Goal: Information Seeking & Learning: Learn about a topic

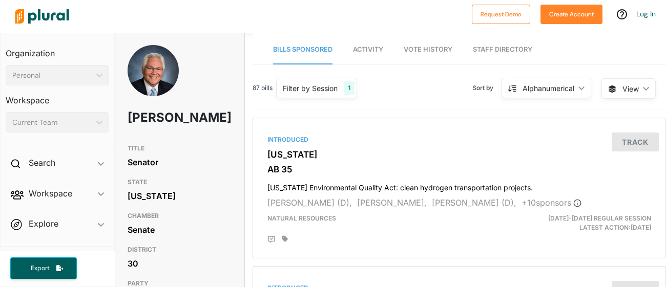
click at [312, 107] on div "87 bills Filter by Session 1 Filter by Session close Current Sessions [US_STATE…" at bounding box center [458, 92] width 413 height 35
click at [325, 79] on div "Filter by Session 1" at bounding box center [316, 88] width 81 height 20
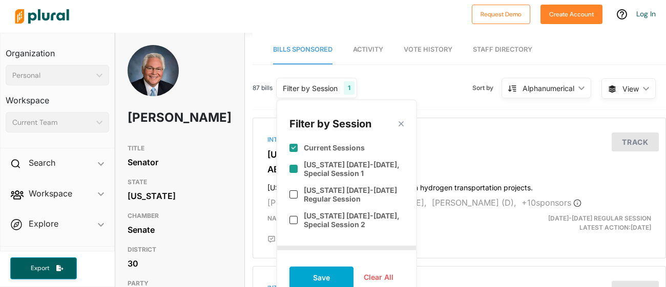
click at [296, 163] on div "[US_STATE] [DATE]-[DATE], Special Session 1" at bounding box center [346, 169] width 114 height 26
checkbox input "true"
click at [293, 188] on div "[US_STATE] [DATE]-[DATE] Regular Session" at bounding box center [346, 195] width 114 height 26
checkbox input "true"
click at [295, 220] on input "checkbox" at bounding box center [293, 220] width 8 height 8
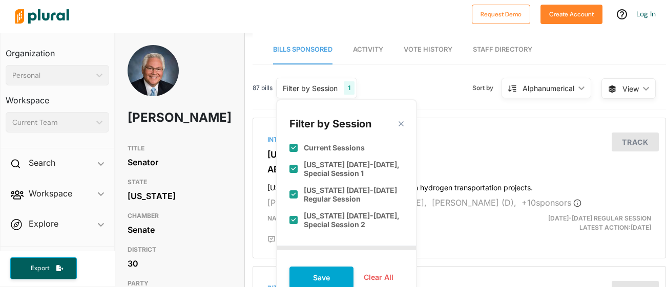
checkbox input "true"
click at [327, 278] on button "Save" at bounding box center [321, 278] width 64 height 22
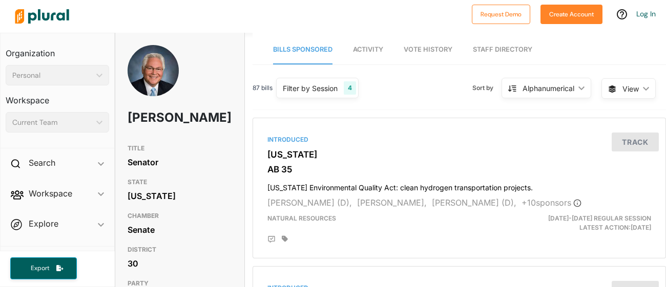
click at [323, 86] on div "Filter by Session" at bounding box center [310, 88] width 55 height 11
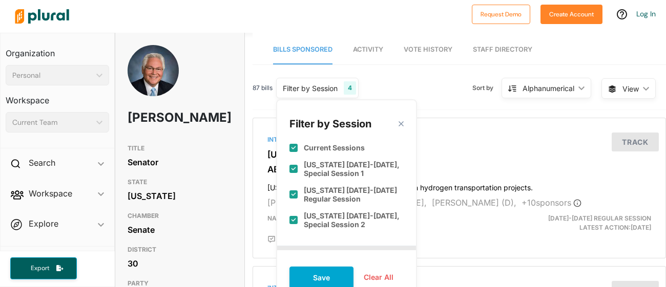
click at [336, 144] on label "Current Sessions" at bounding box center [334, 147] width 61 height 9
checkbox input "false"
click at [331, 171] on label "[US_STATE] [DATE]-[DATE], Special Session 1" at bounding box center [354, 168] width 100 height 17
checkbox input "false"
click at [329, 198] on label "[US_STATE] [DATE]-[DATE] Regular Session" at bounding box center [354, 194] width 100 height 17
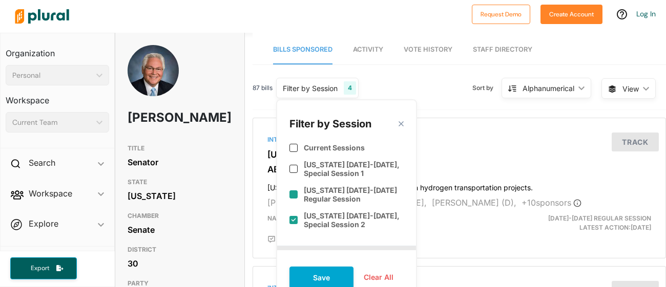
checkbox input "false"
click at [323, 229] on div "[US_STATE] [DATE]-[DATE], Special Session 2" at bounding box center [346, 220] width 114 height 26
checkbox input "false"
click at [374, 276] on button "Clear All" at bounding box center [378, 277] width 50 height 15
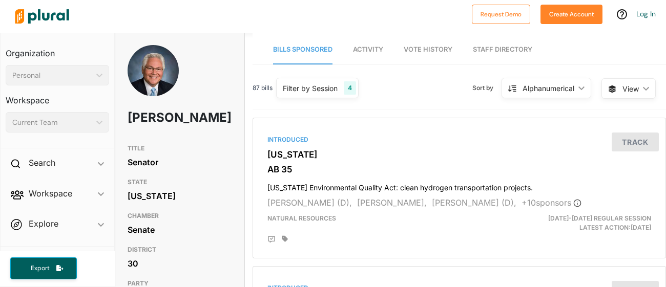
click at [300, 88] on div "Filter by Session" at bounding box center [310, 88] width 55 height 11
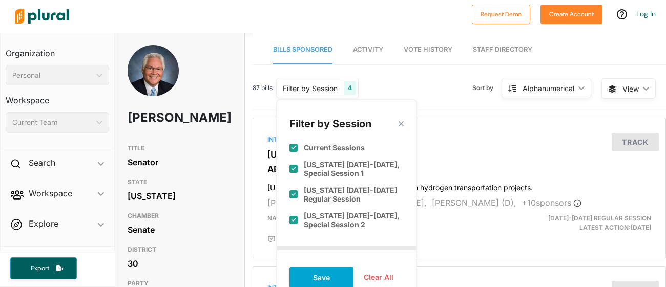
click at [383, 274] on button "Clear All" at bounding box center [378, 277] width 50 height 15
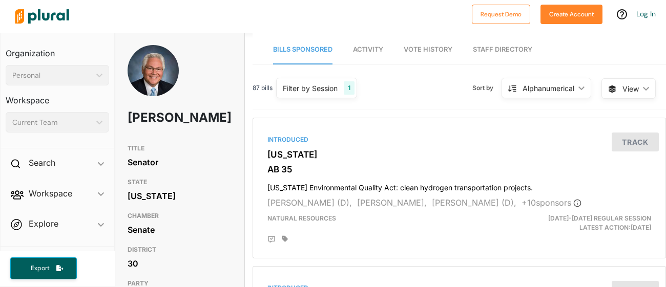
click at [309, 89] on div "Filter by Session" at bounding box center [310, 88] width 55 height 11
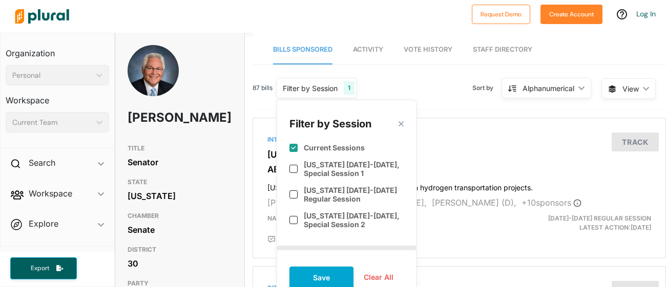
click at [301, 144] on div "Current Sessions" at bounding box center [346, 143] width 114 height 25
click at [334, 272] on button "Save" at bounding box center [321, 278] width 64 height 22
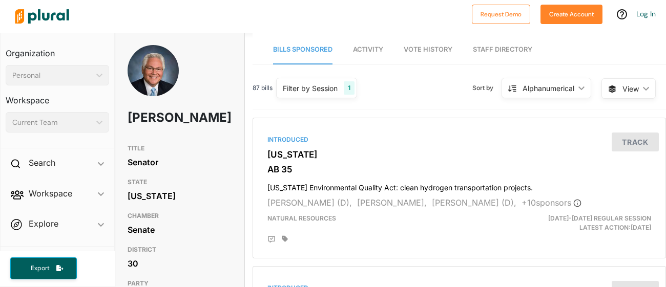
checkbox input "true"
click at [302, 85] on div "Filter by Session" at bounding box center [310, 88] width 55 height 11
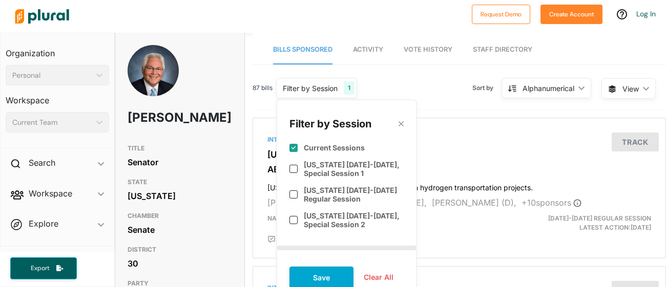
click at [302, 86] on div "Filter by Session" at bounding box center [310, 88] width 55 height 11
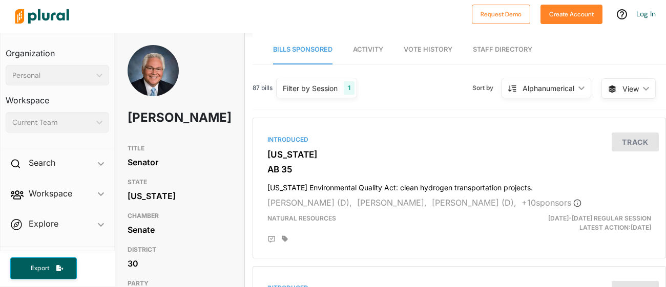
click at [403, 48] on nav "Bills Sponsored Activity Vote History Staff Directory" at bounding box center [458, 49] width 413 height 32
click at [431, 49] on span "Vote History" at bounding box center [427, 50] width 49 height 8
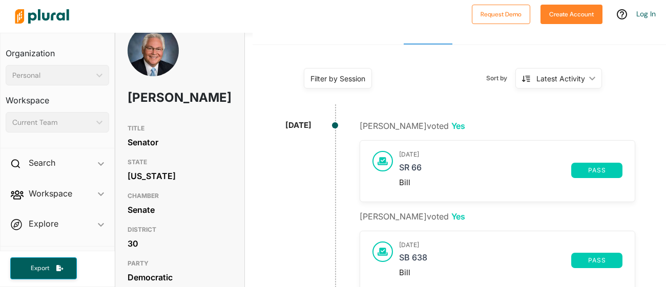
click at [354, 73] on div "Filter by Session" at bounding box center [337, 78] width 55 height 11
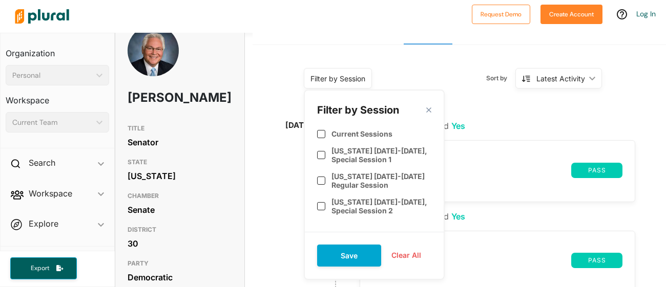
click at [354, 73] on div "Filter by Session" at bounding box center [337, 78] width 55 height 11
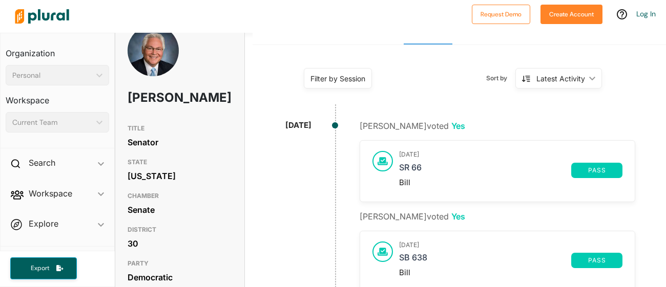
click at [558, 81] on div "Latest Activity" at bounding box center [560, 78] width 49 height 11
click at [557, 82] on div "Latest Activity" at bounding box center [560, 78] width 49 height 11
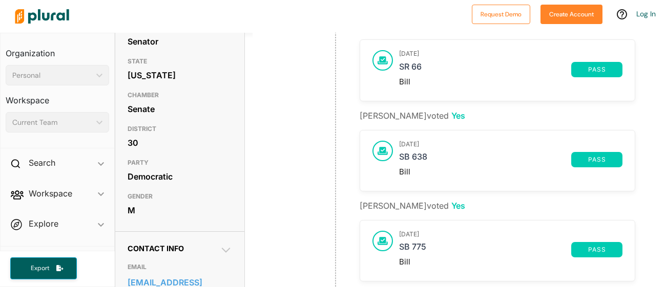
scroll to position [124, 0]
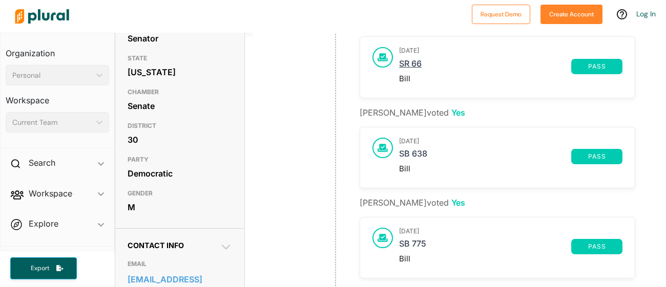
click at [410, 61] on link "SR 66" at bounding box center [485, 66] width 172 height 15
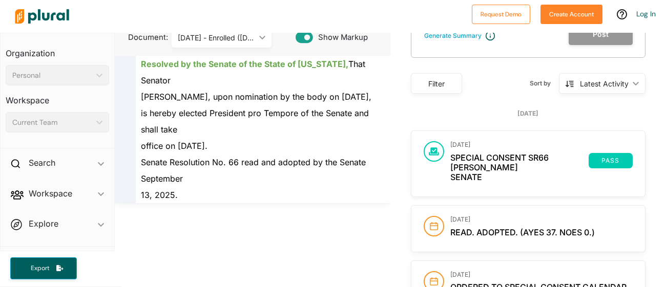
scroll to position [122, 0]
